Goal: Information Seeking & Learning: Find specific fact

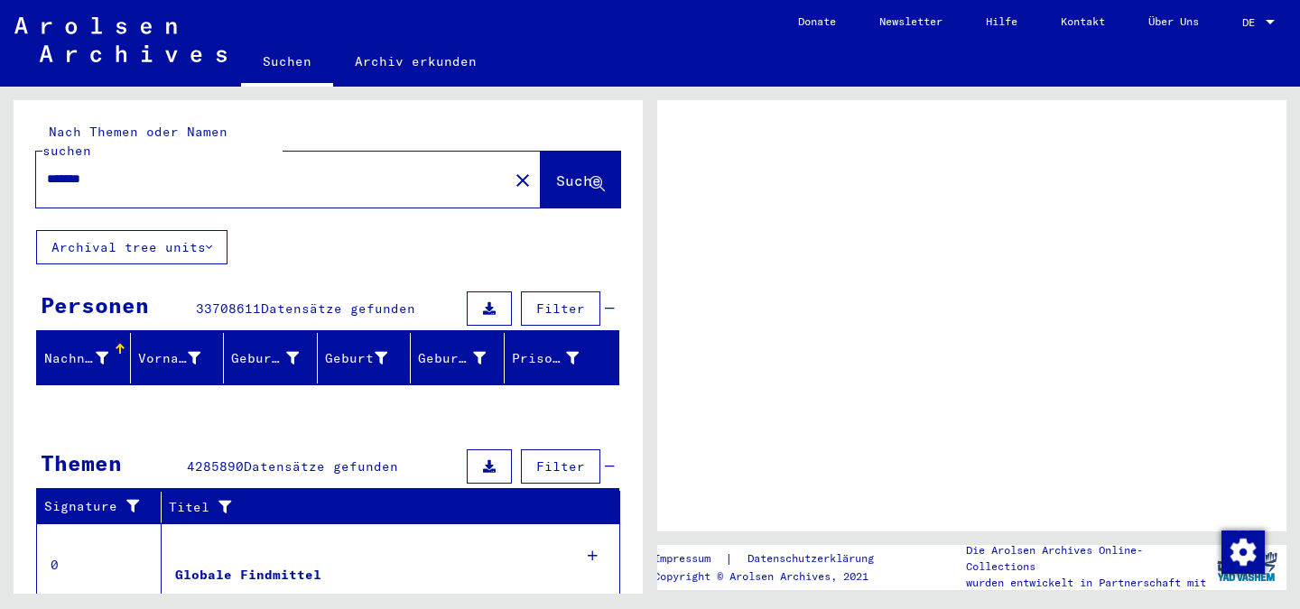
click at [143, 170] on input "*******" at bounding box center [272, 179] width 451 height 19
type input "**********"
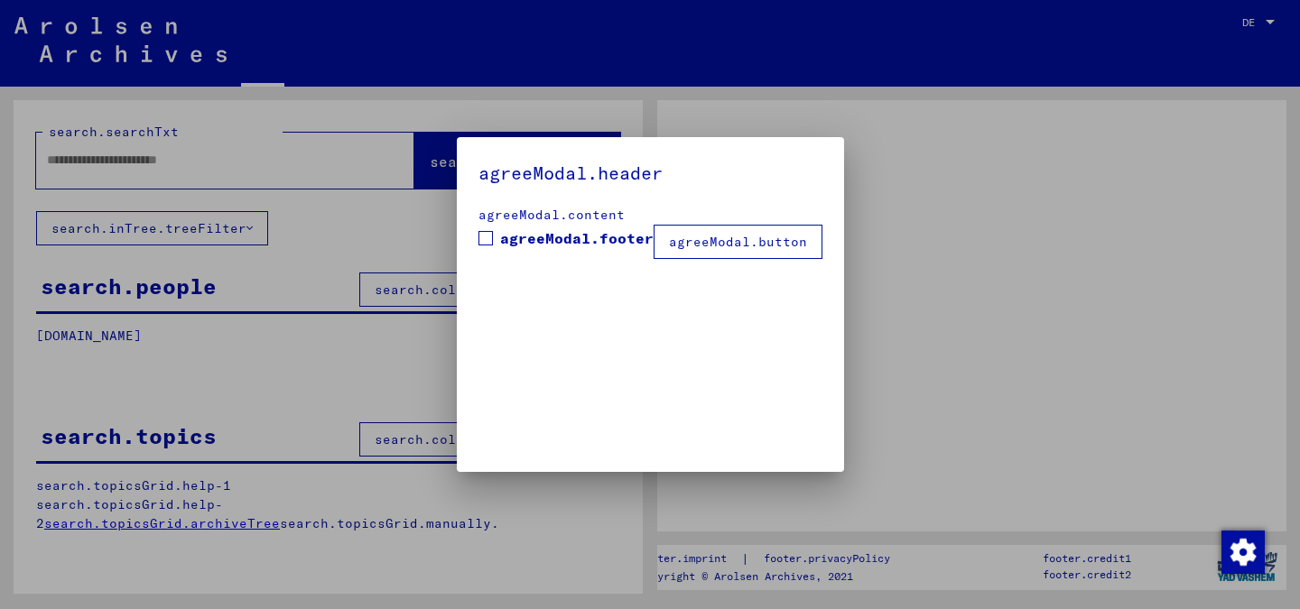
type input "*******"
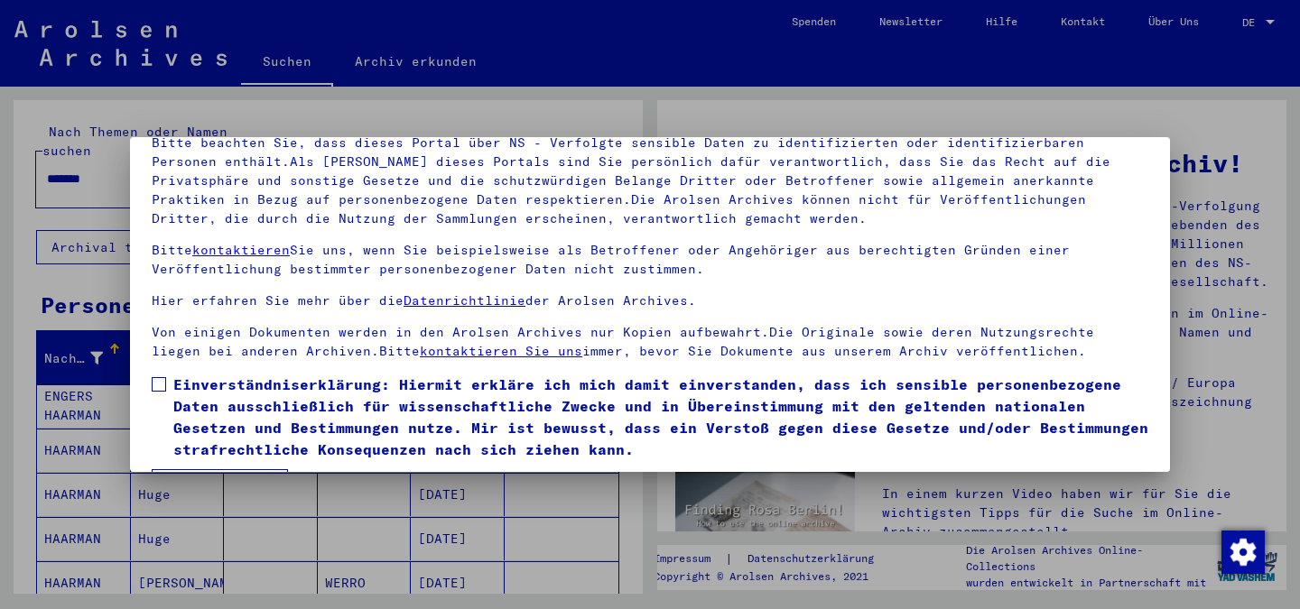
scroll to position [151, 0]
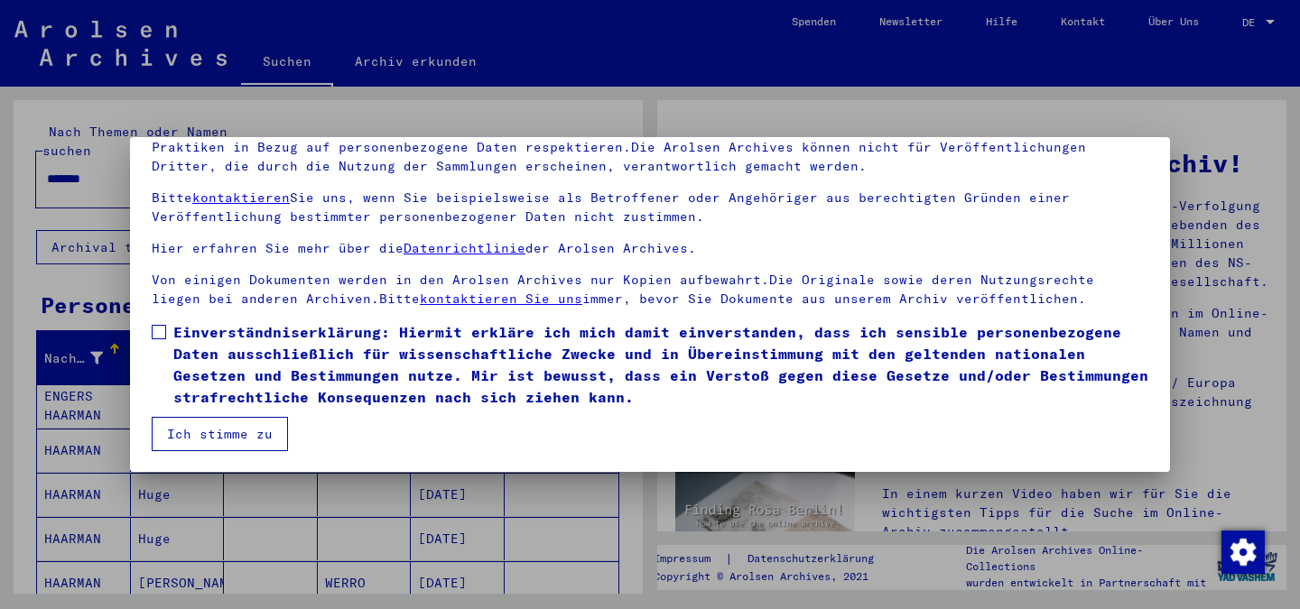
drag, startPoint x: 163, startPoint y: 334, endPoint x: 160, endPoint y: 346, distance: 12.3
click at [163, 334] on span at bounding box center [159, 332] width 14 height 14
click at [180, 421] on button "Ich stimme zu" at bounding box center [220, 434] width 136 height 34
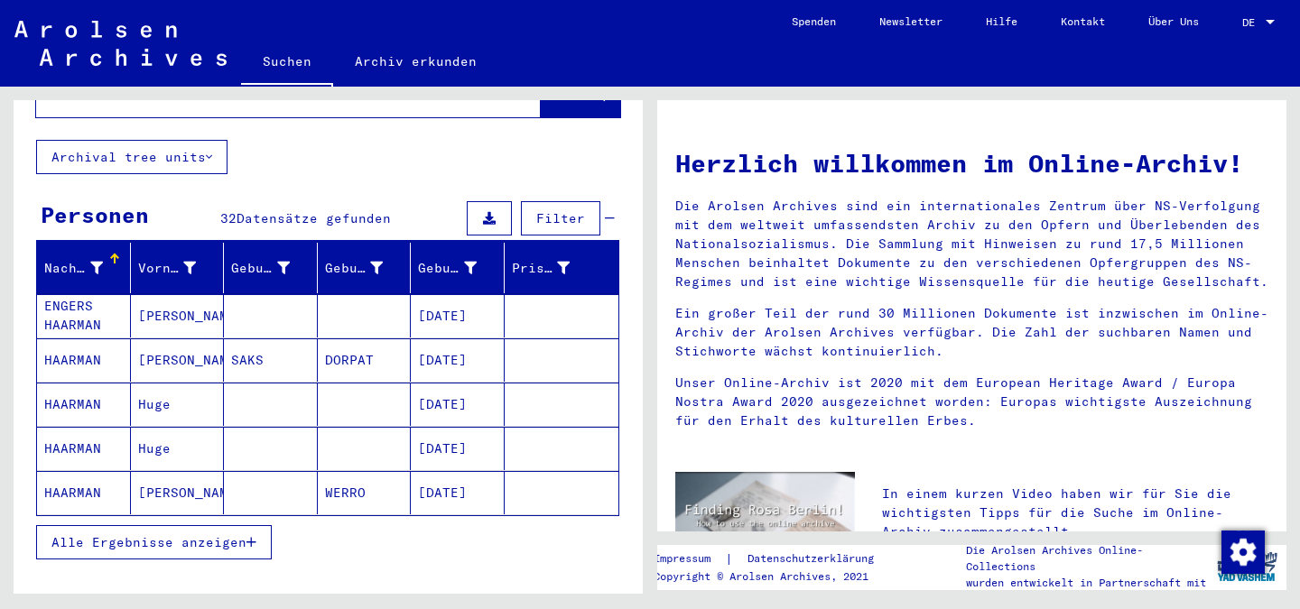
scroll to position [0, 0]
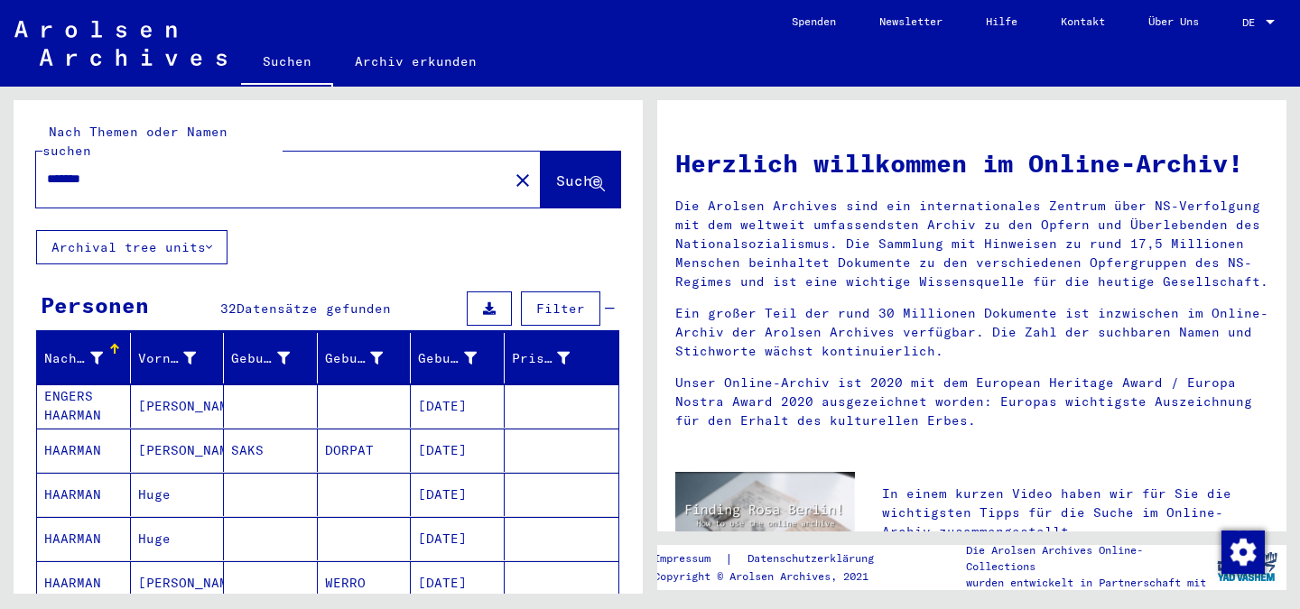
click at [538, 301] on span "Filter" at bounding box center [560, 309] width 49 height 16
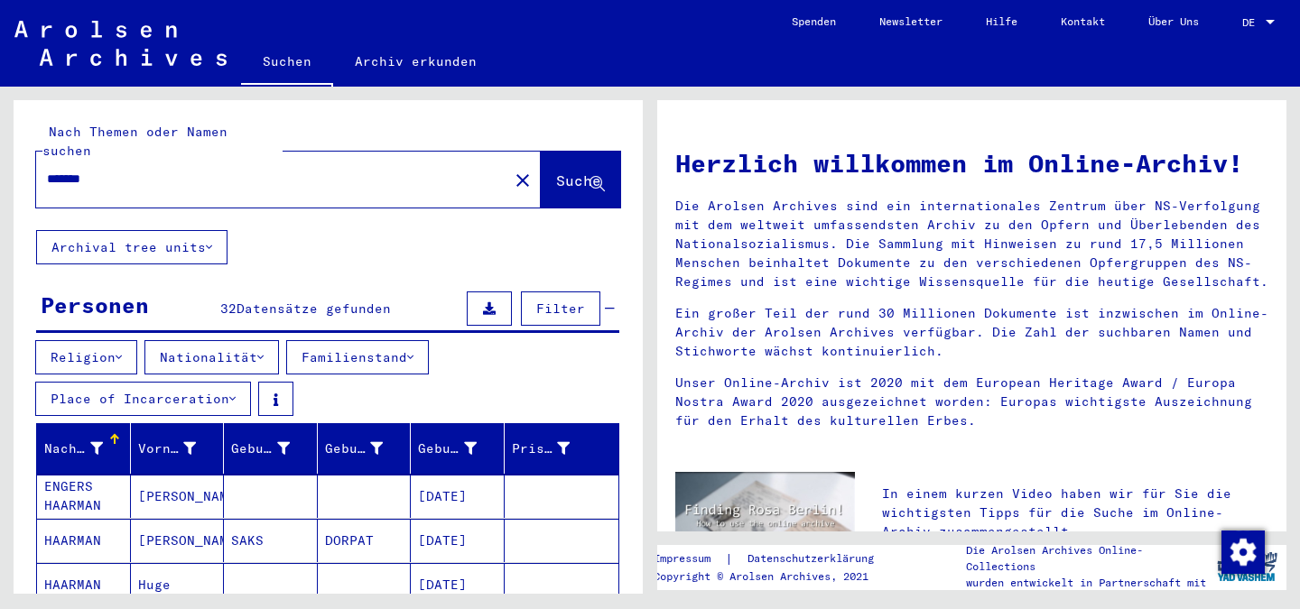
click at [245, 340] on button "Nationalität" at bounding box center [211, 357] width 135 height 34
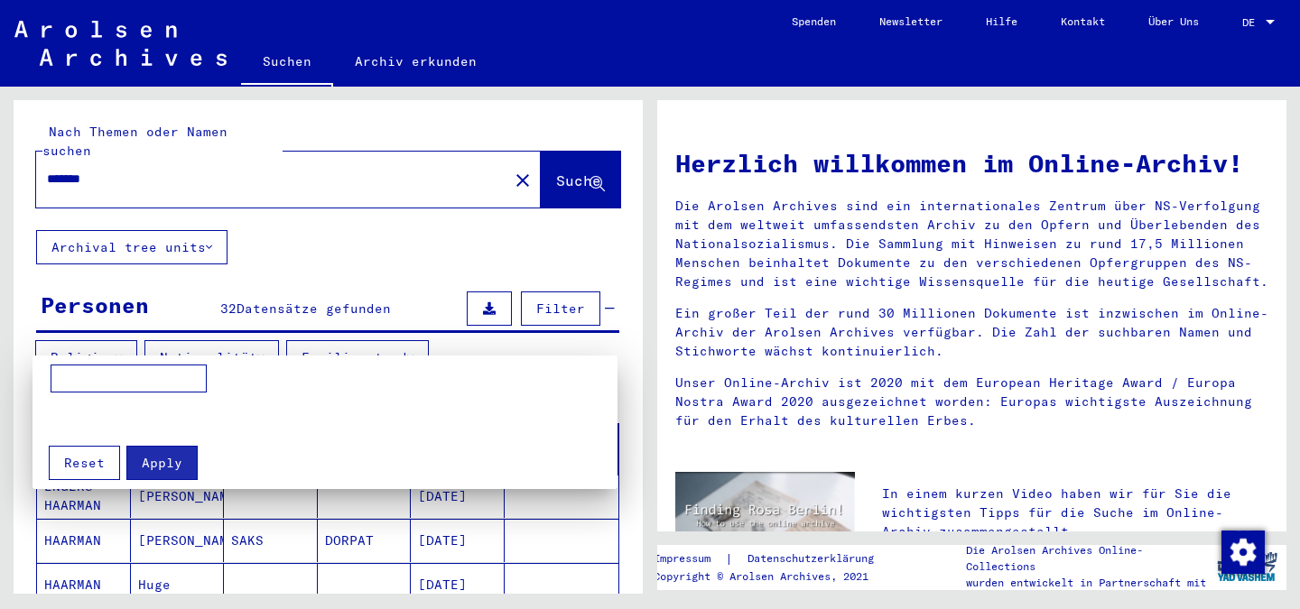
click at [140, 384] on input at bounding box center [129, 379] width 156 height 29
type input "*********"
click at [160, 471] on button "Apply" at bounding box center [161, 463] width 71 height 34
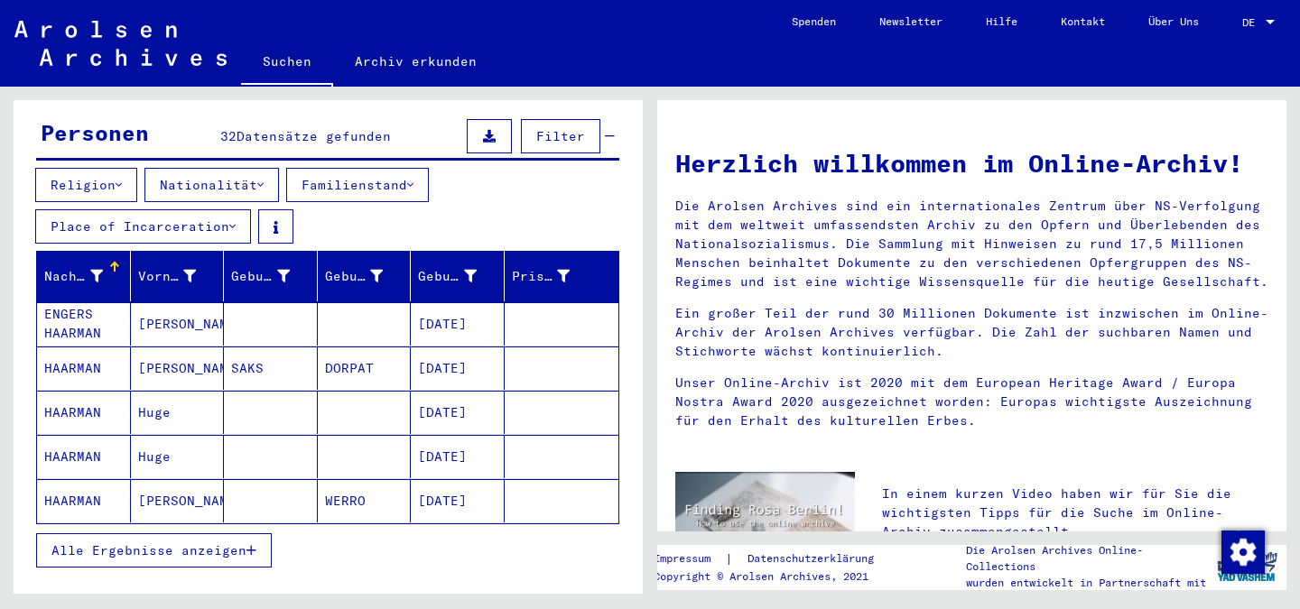
scroll to position [271, 0]
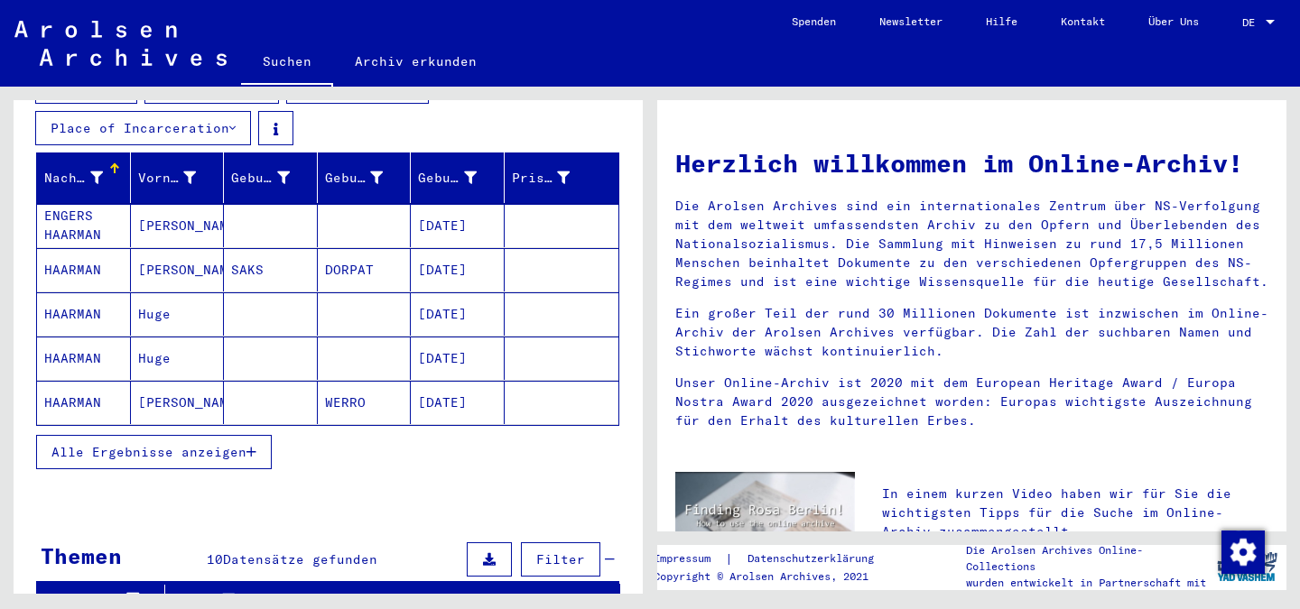
click at [82, 444] on span "Alle Ergebnisse anzeigen" at bounding box center [148, 452] width 195 height 16
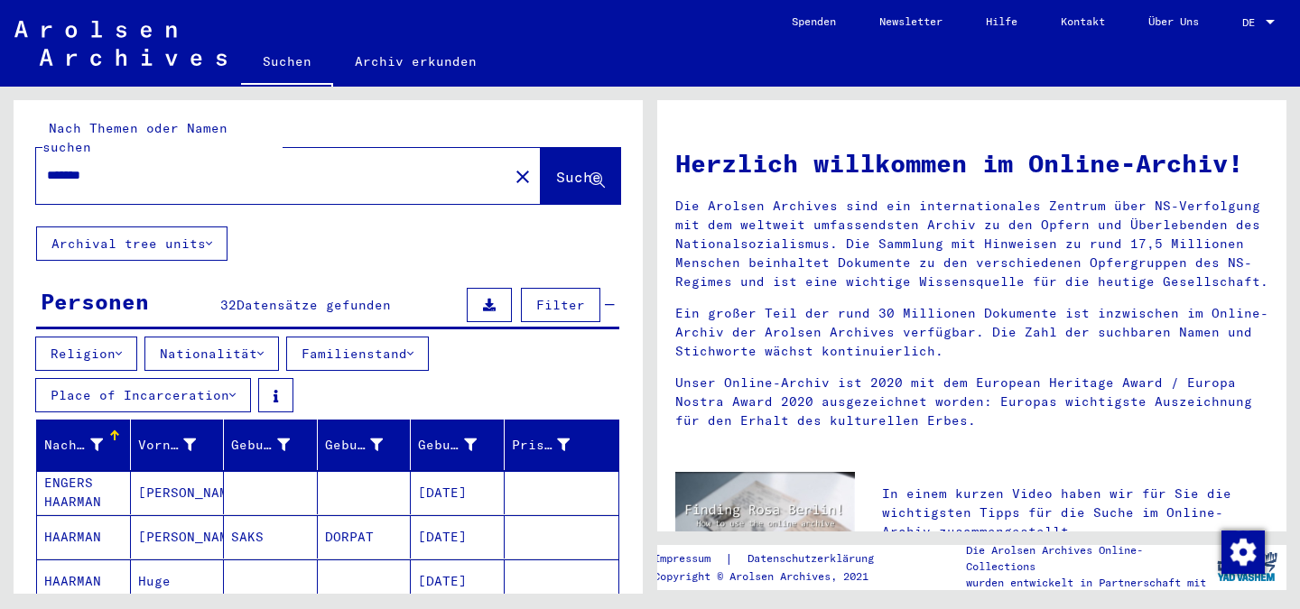
scroll to position [0, 0]
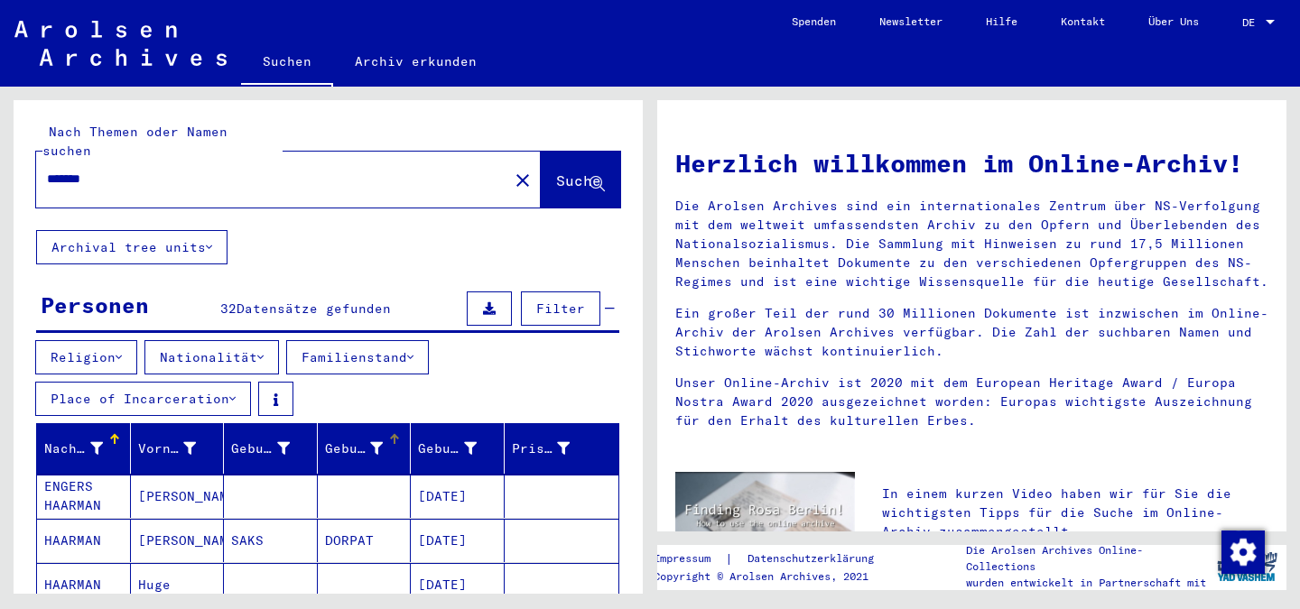
click at [394, 435] on div at bounding box center [395, 439] width 2 height 9
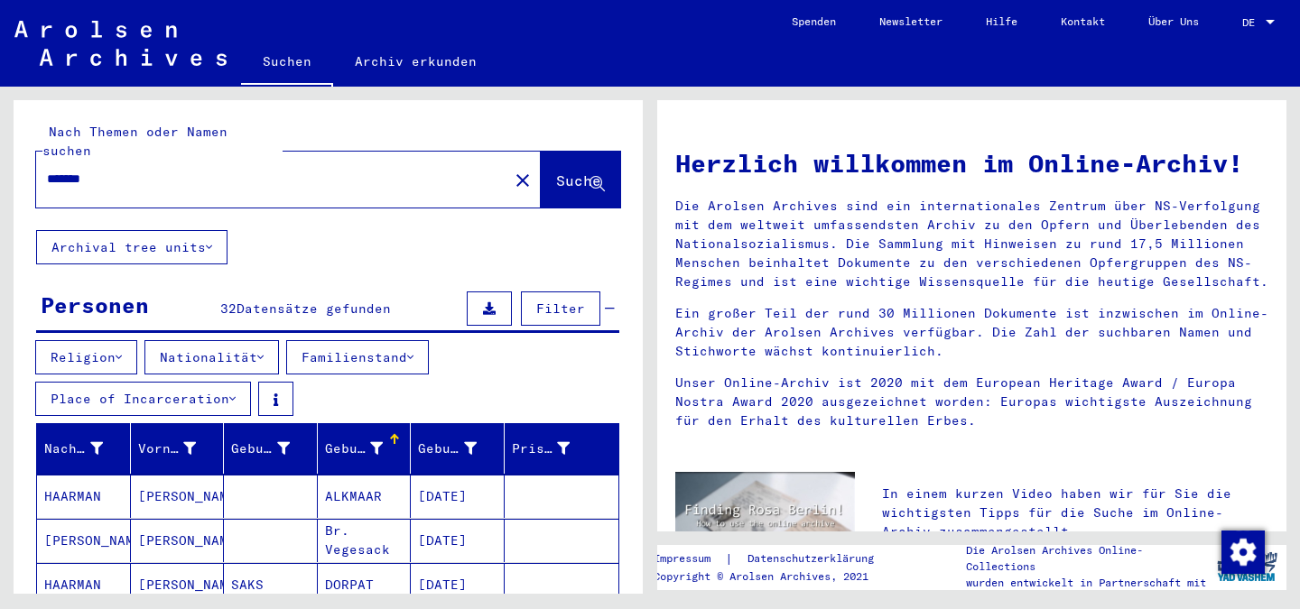
click at [394, 435] on div at bounding box center [395, 439] width 2 height 9
click at [341, 440] on div "Geburt‏" at bounding box center [354, 449] width 59 height 19
click at [413, 351] on icon at bounding box center [410, 357] width 6 height 13
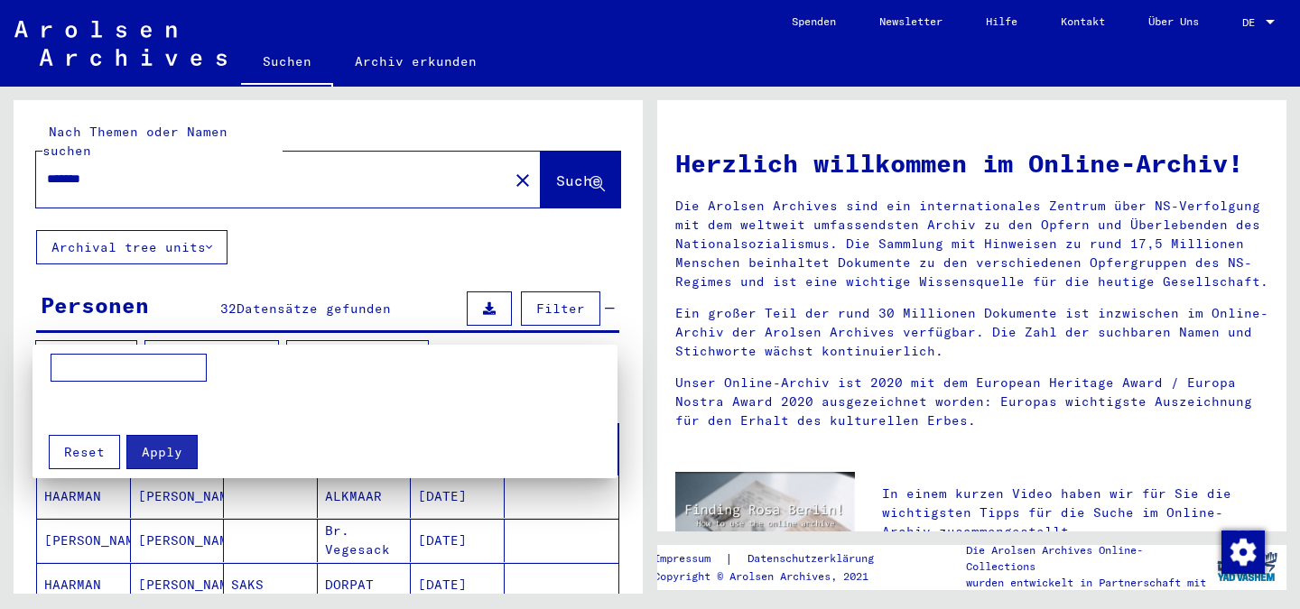
click at [425, 339] on div at bounding box center [650, 304] width 1300 height 609
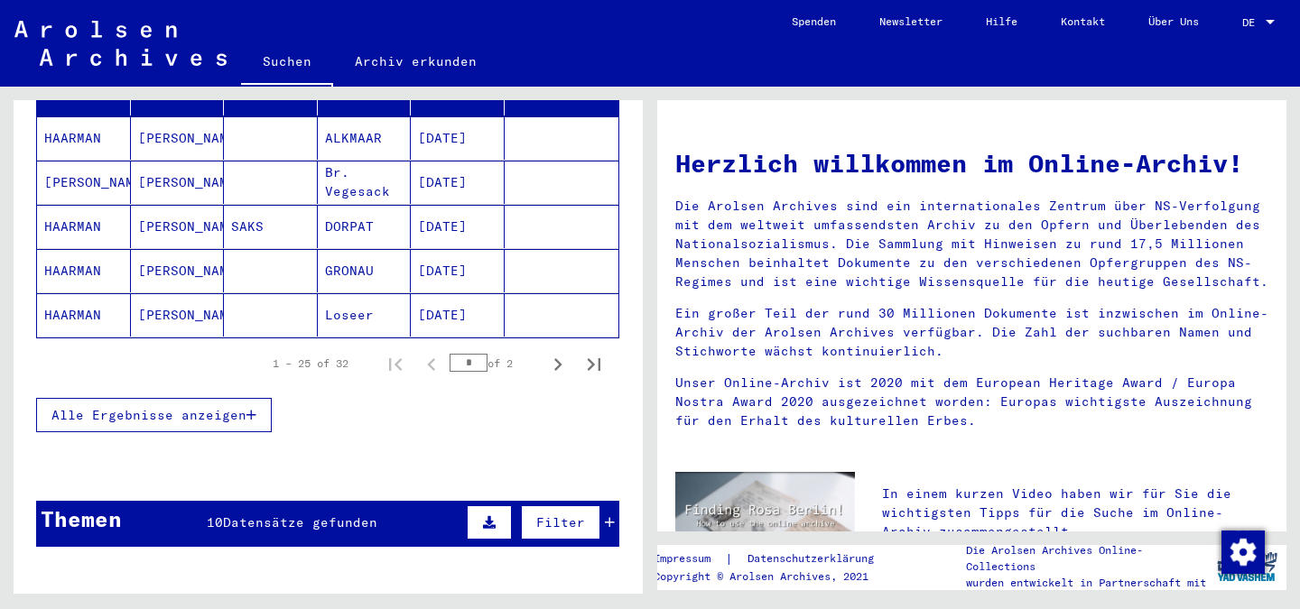
scroll to position [361, 0]
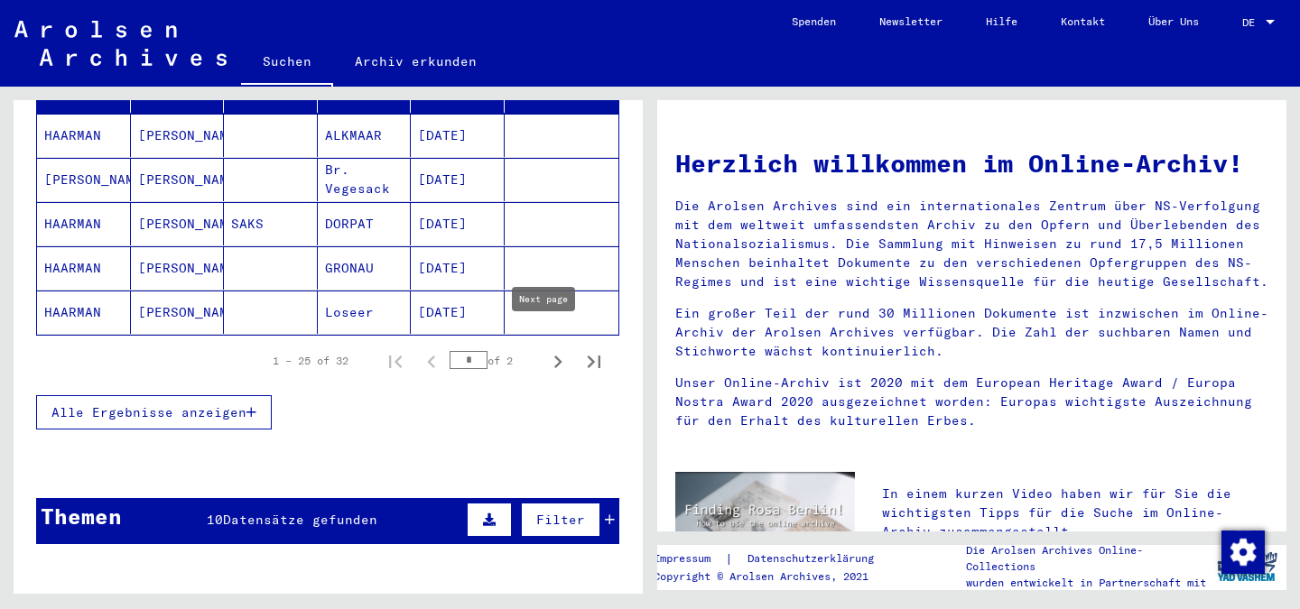
click at [552, 349] on icon "Next page" at bounding box center [557, 361] width 25 height 25
type input "*"
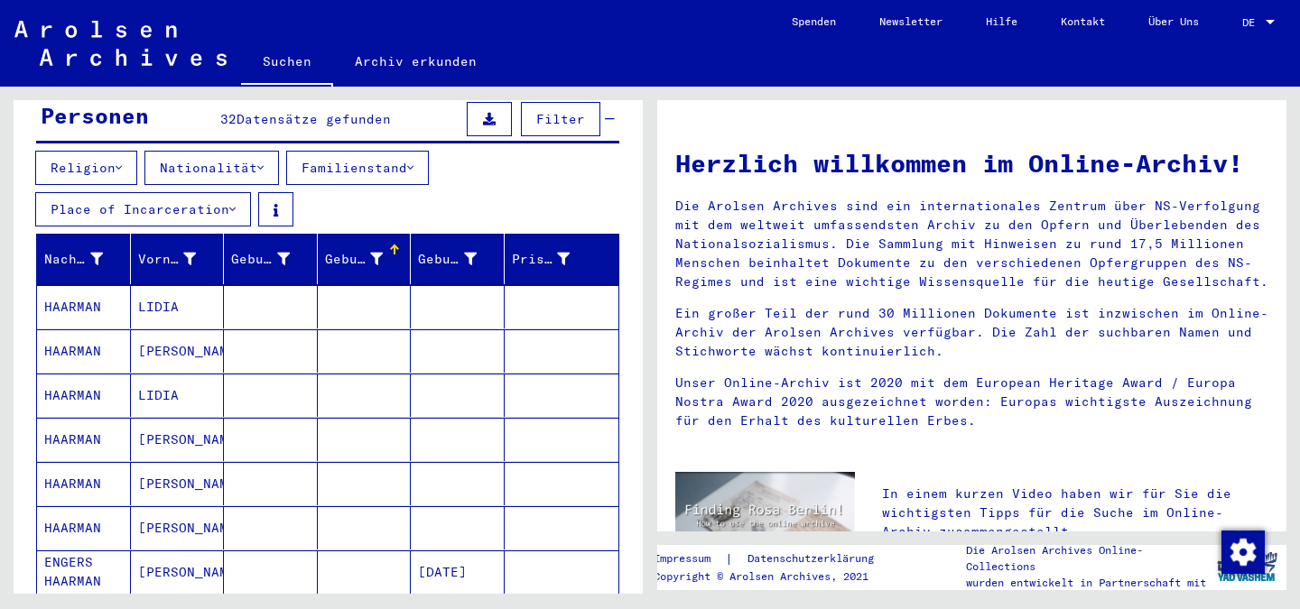
scroll to position [271, 0]
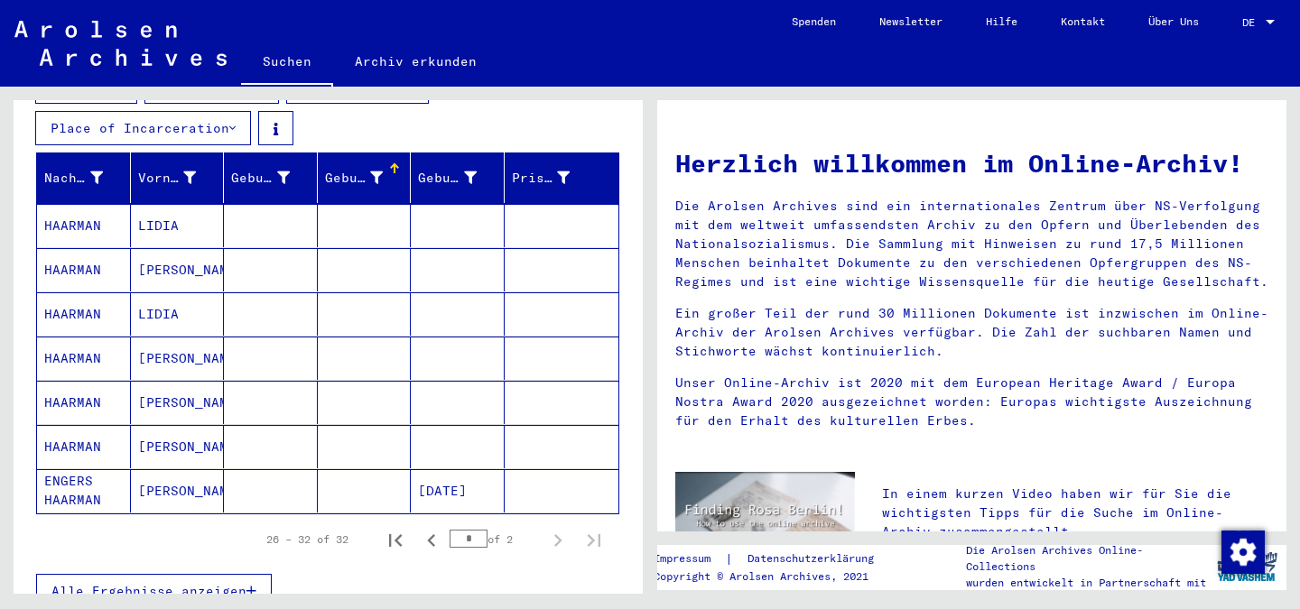
click at [83, 381] on mat-cell "HAARMAN" at bounding box center [84, 402] width 94 height 43
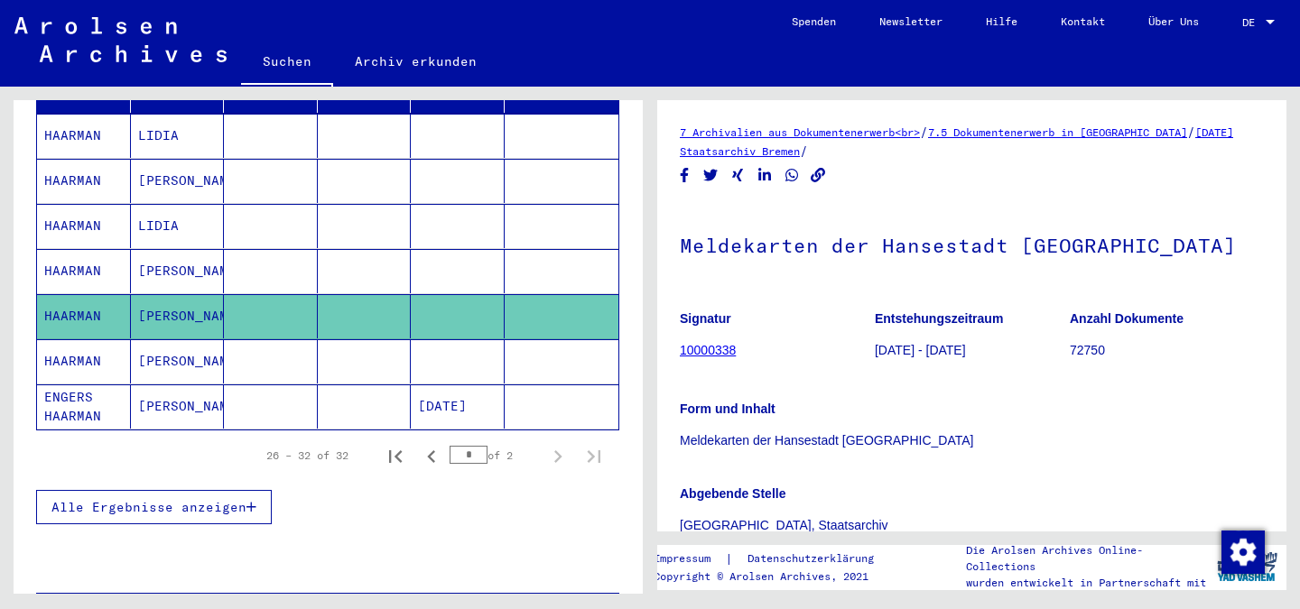
click at [711, 349] on link "10000338" at bounding box center [708, 350] width 56 height 14
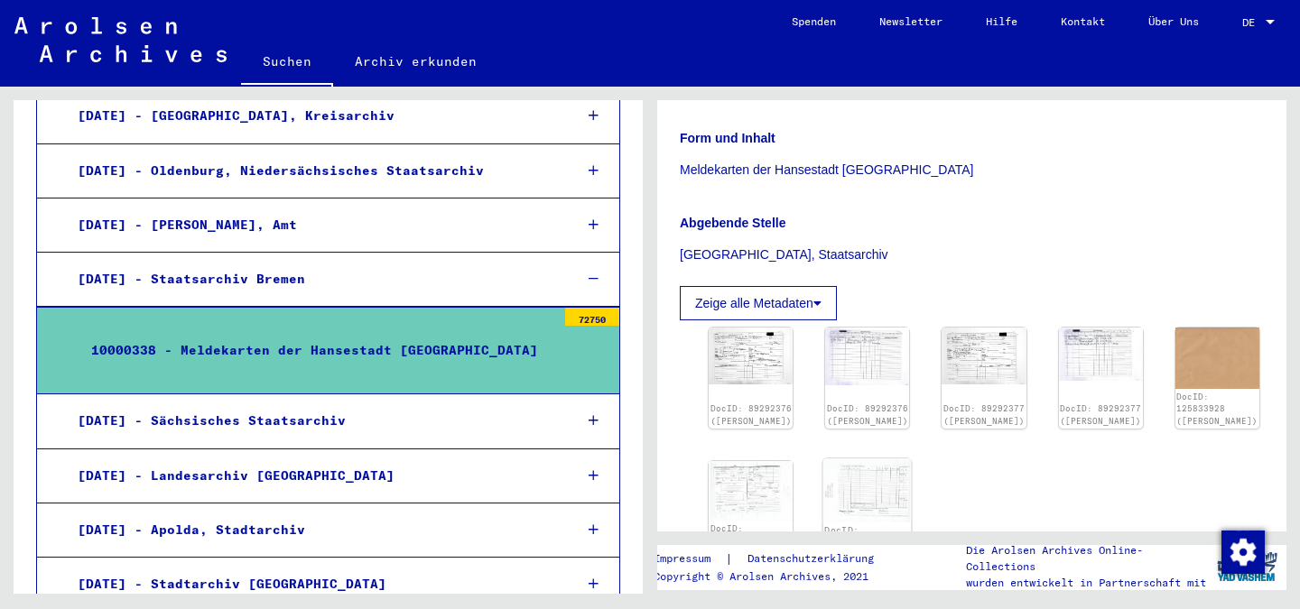
scroll to position [361, 0]
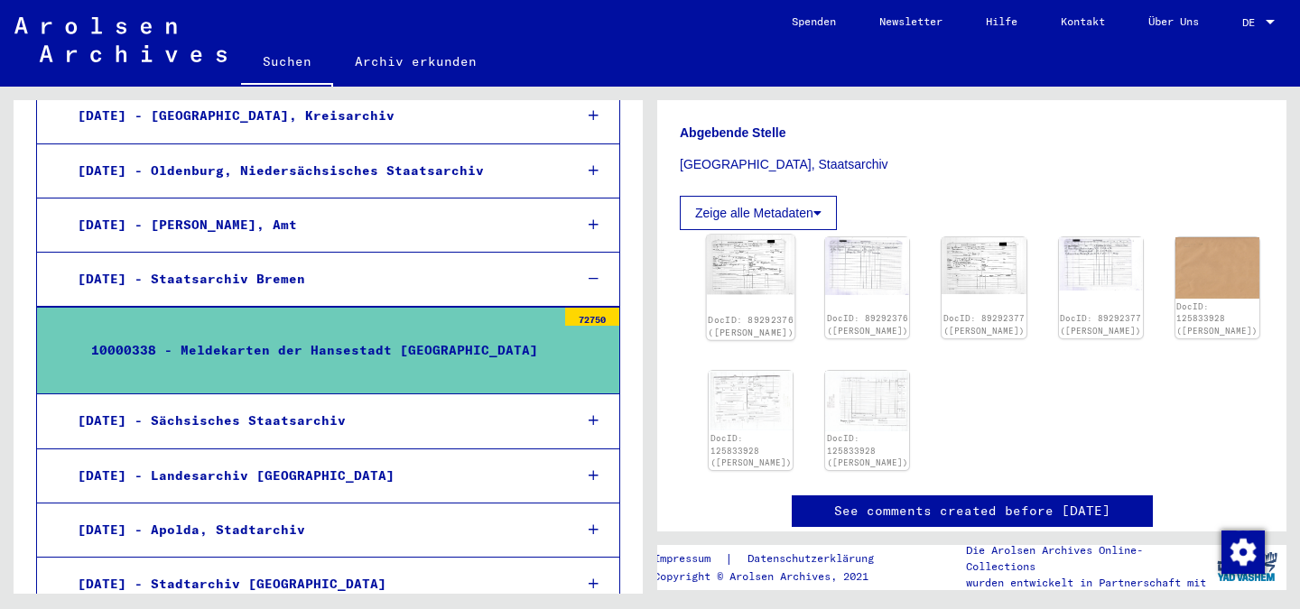
click at [739, 261] on img at bounding box center [751, 265] width 88 height 60
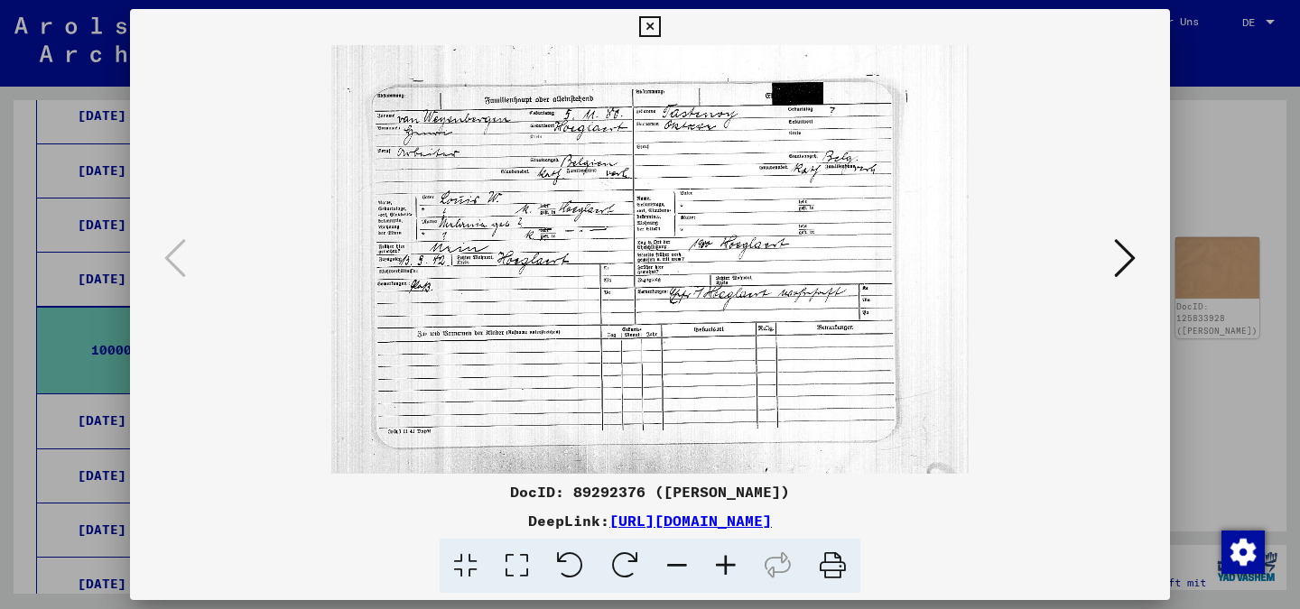
click at [1132, 248] on icon at bounding box center [1125, 258] width 22 height 43
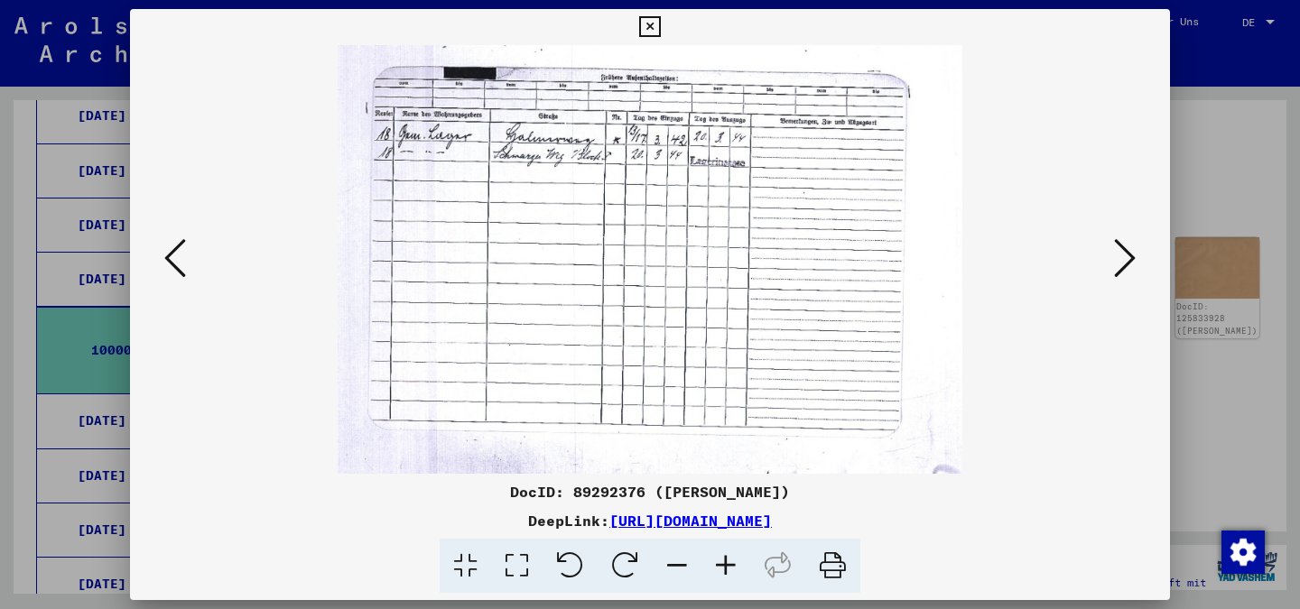
click at [1131, 248] on icon at bounding box center [1125, 258] width 22 height 43
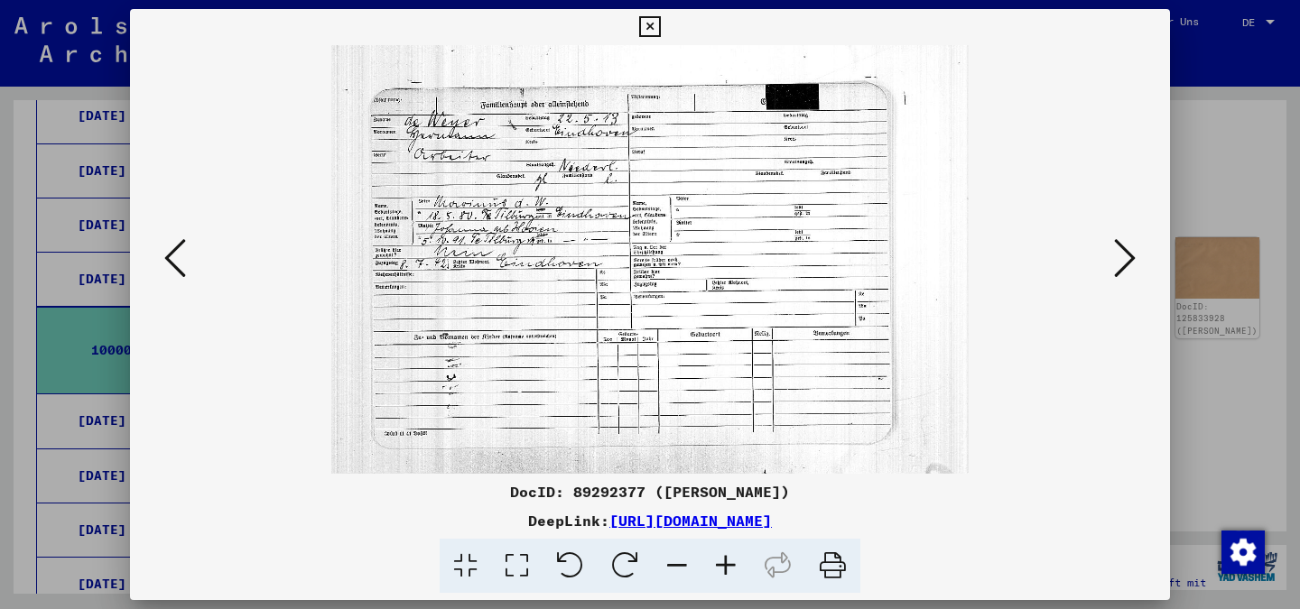
click at [1131, 248] on icon at bounding box center [1125, 258] width 22 height 43
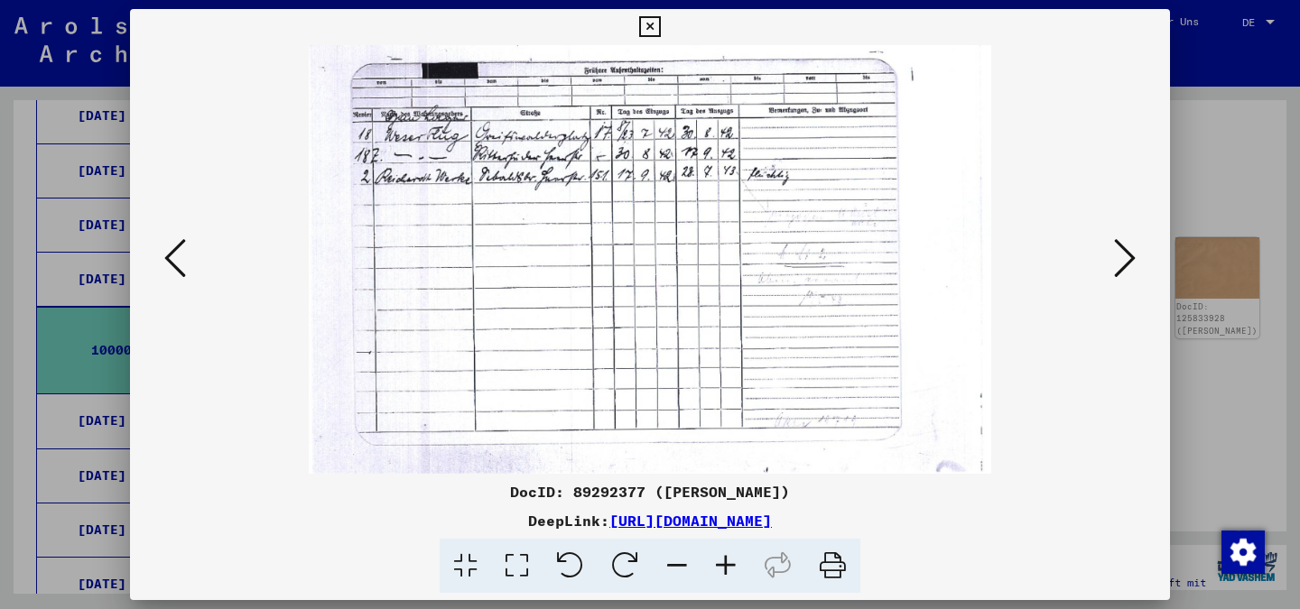
click at [1131, 248] on icon at bounding box center [1125, 258] width 22 height 43
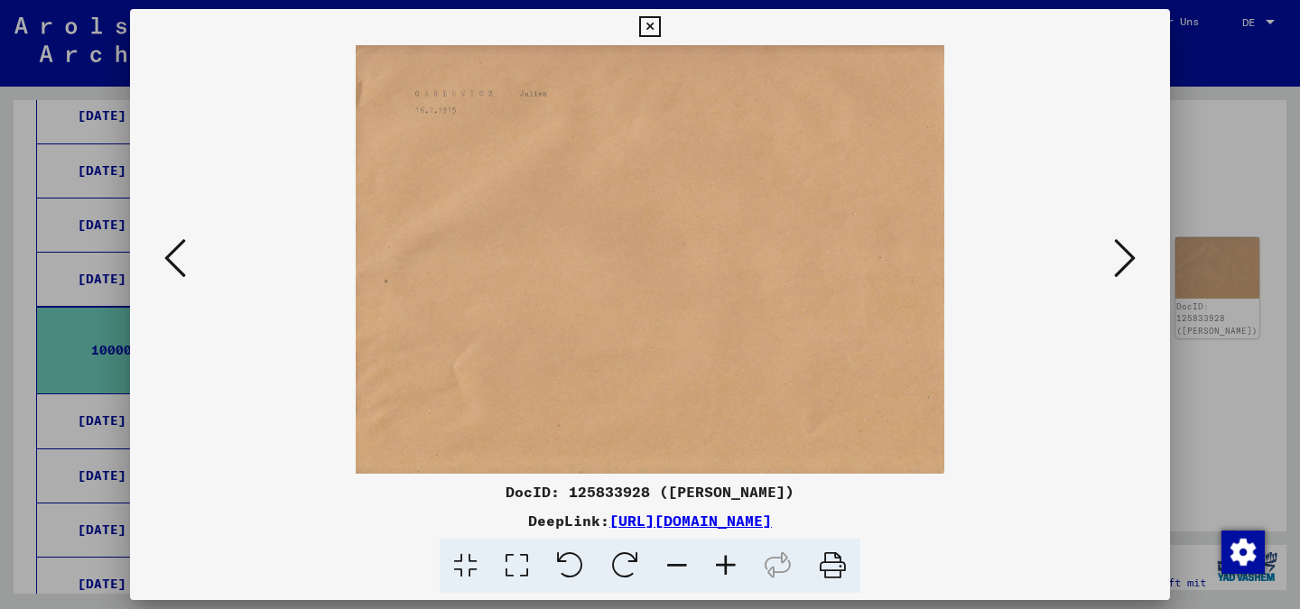
click at [1131, 248] on icon at bounding box center [1125, 258] width 22 height 43
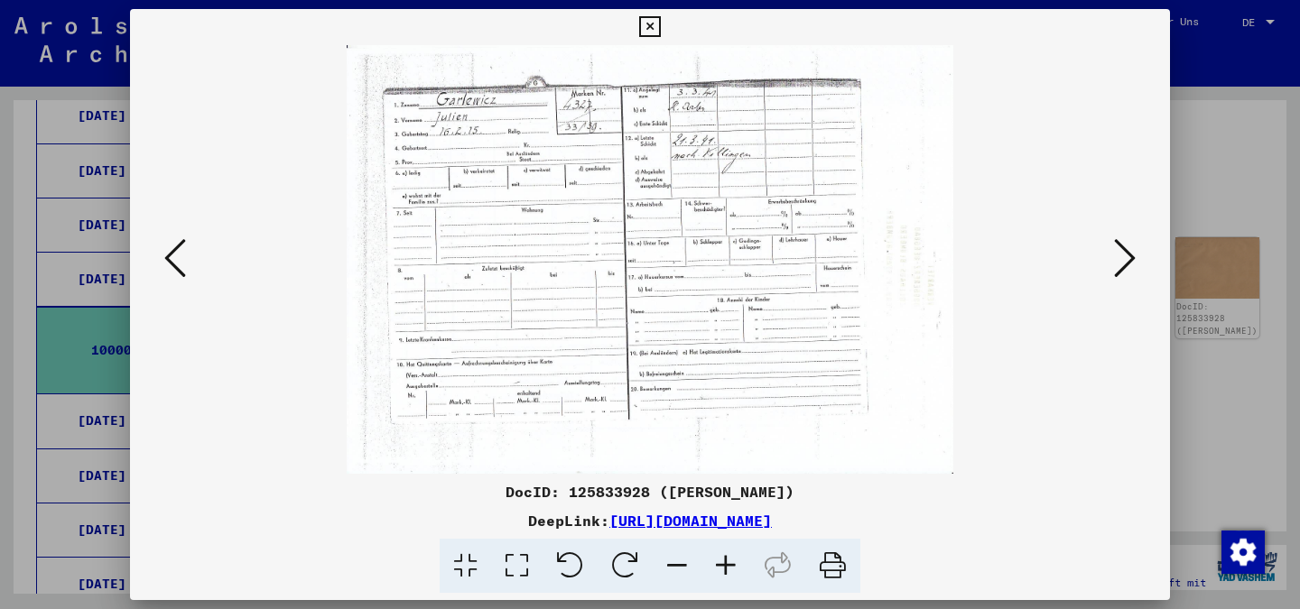
click at [642, 23] on icon at bounding box center [649, 27] width 21 height 22
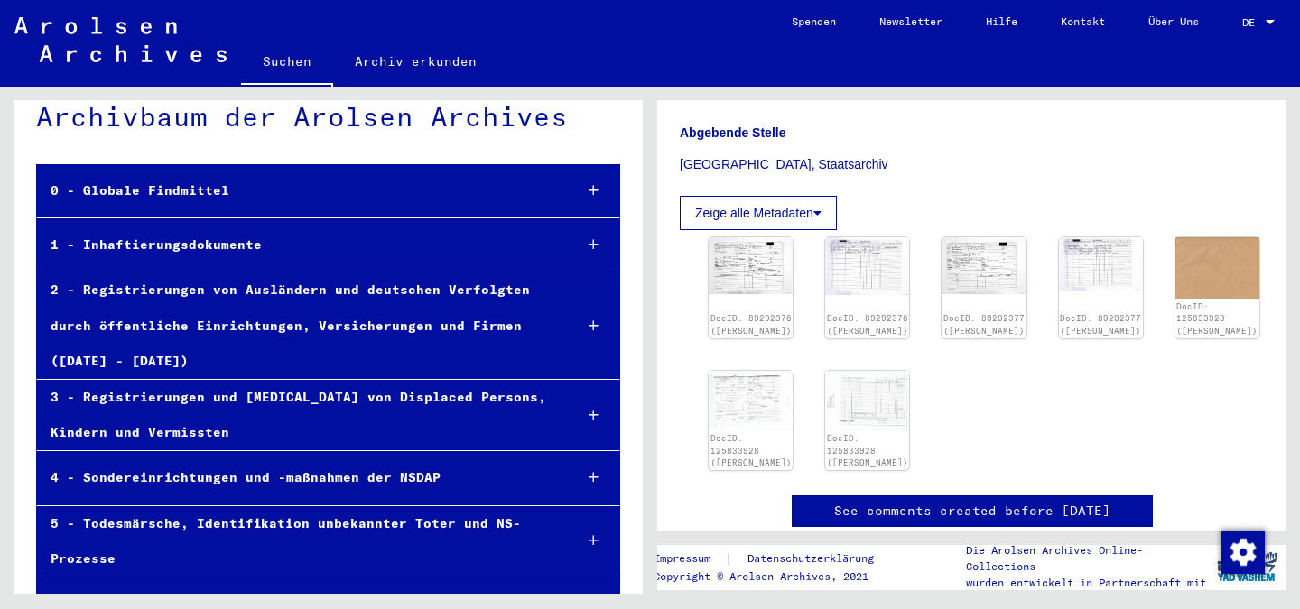
scroll to position [0, 0]
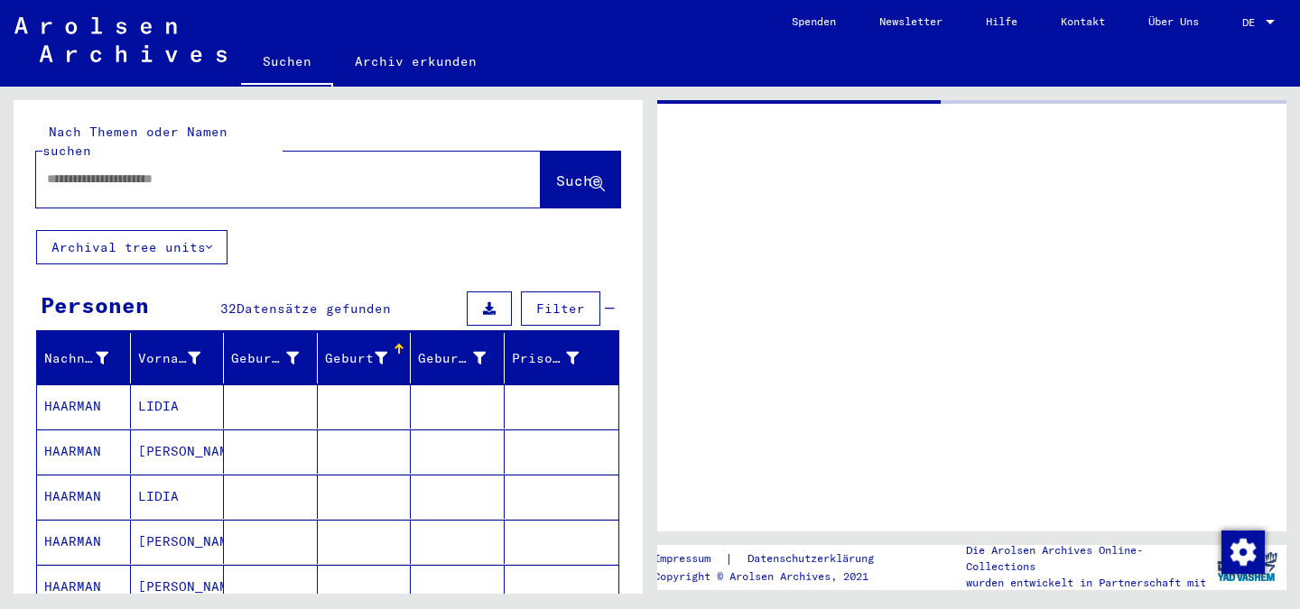
type input "********"
